Goal: Transaction & Acquisition: Purchase product/service

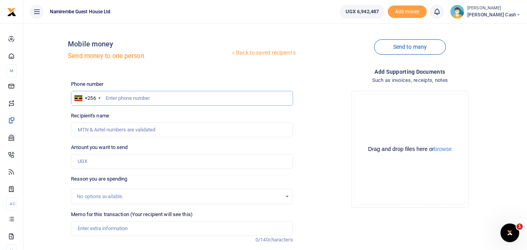
click at [134, 99] on input "text" at bounding box center [181, 98] width 221 height 15
type input "0779181194"
type input "[PERSON_NAME] Nakibinge"
type input "0779181194"
click at [85, 159] on input "Amount you want to send" at bounding box center [181, 161] width 221 height 15
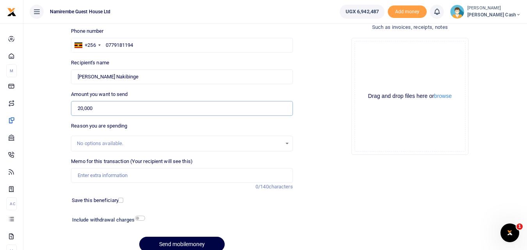
scroll to position [78, 0]
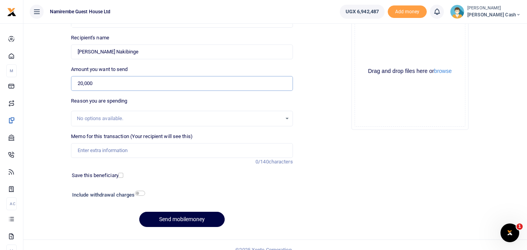
type input "20,000"
click at [87, 151] on input "Memo for this transaction (Your recipient will see this)" at bounding box center [181, 150] width 221 height 15
type input "Being payment for transport to purchase goods buy spring files and chips cutter"
click at [143, 193] on input "checkbox" at bounding box center [140, 193] width 10 height 5
checkbox input "true"
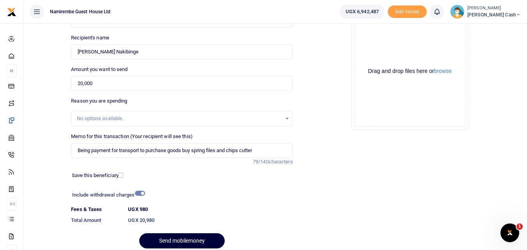
click at [183, 238] on button "Send mobilemoney" at bounding box center [181, 240] width 85 height 15
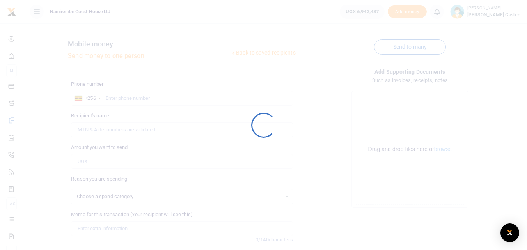
scroll to position [78, 0]
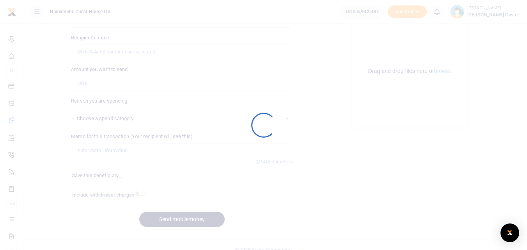
select select
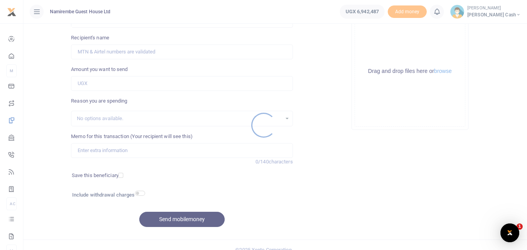
scroll to position [0, 0]
